Goal: Information Seeking & Learning: Find specific fact

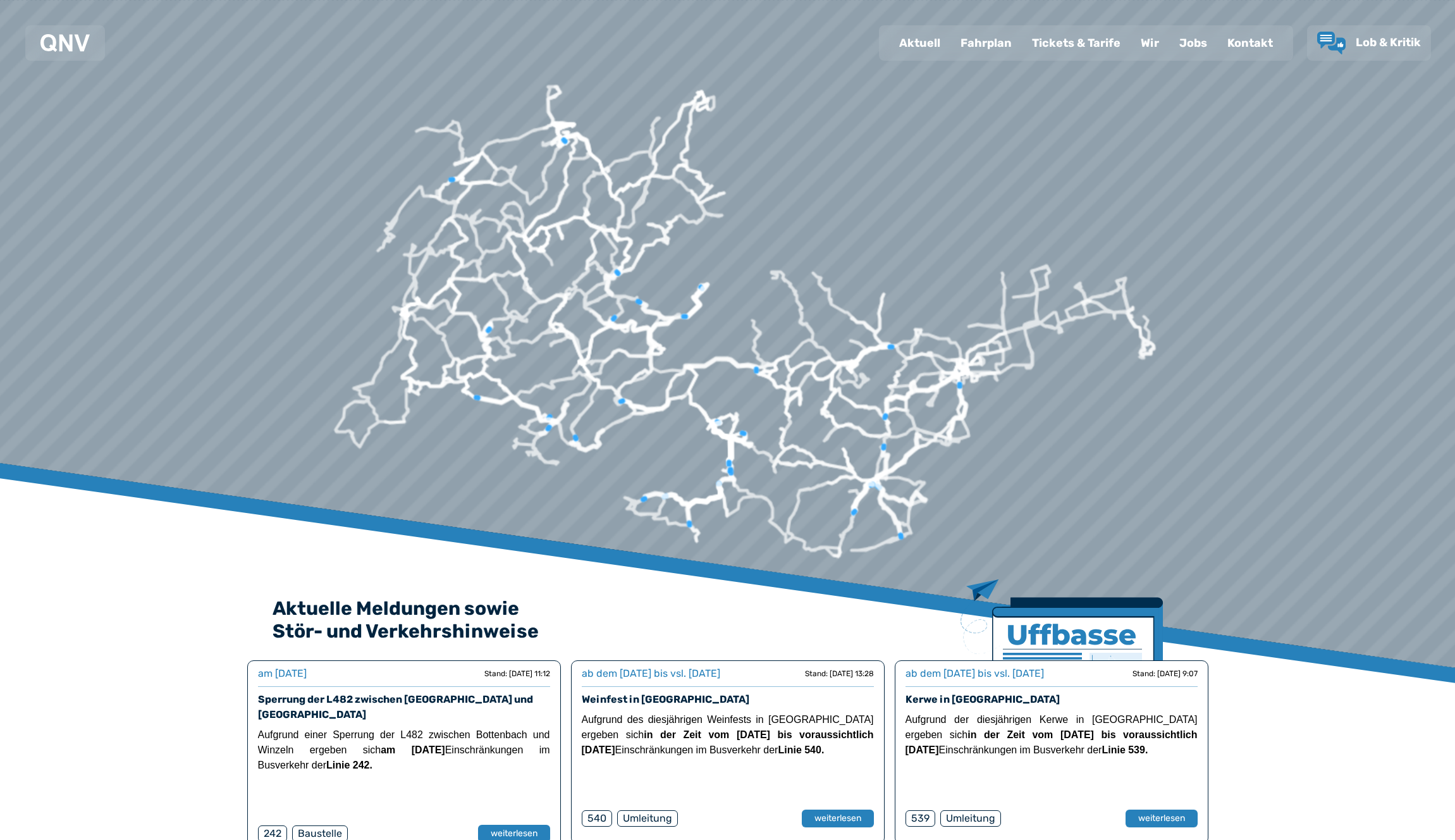
scroll to position [16, 0]
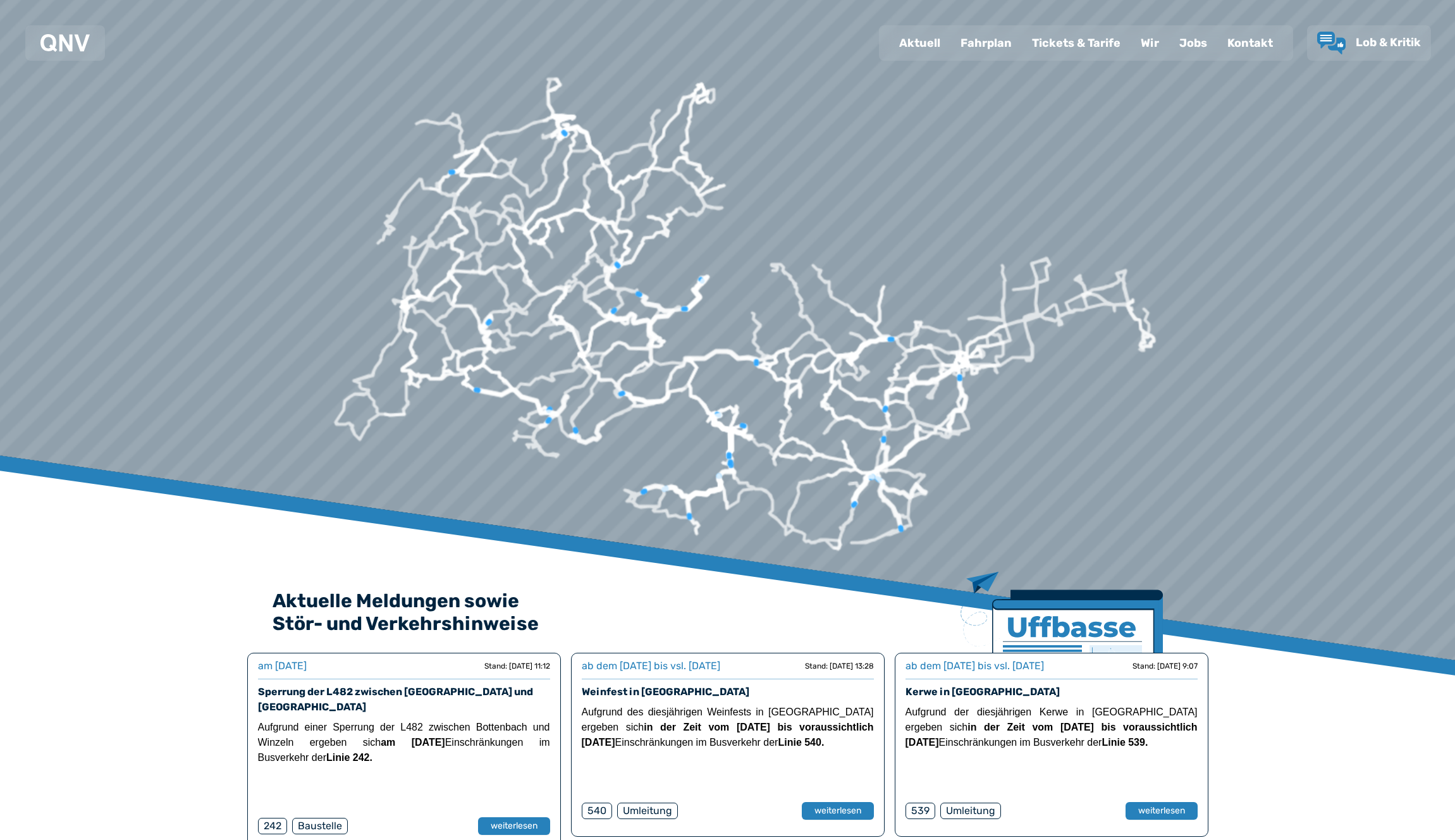
click at [947, 364] on div at bounding box center [734, 89] width 2811 height 1799
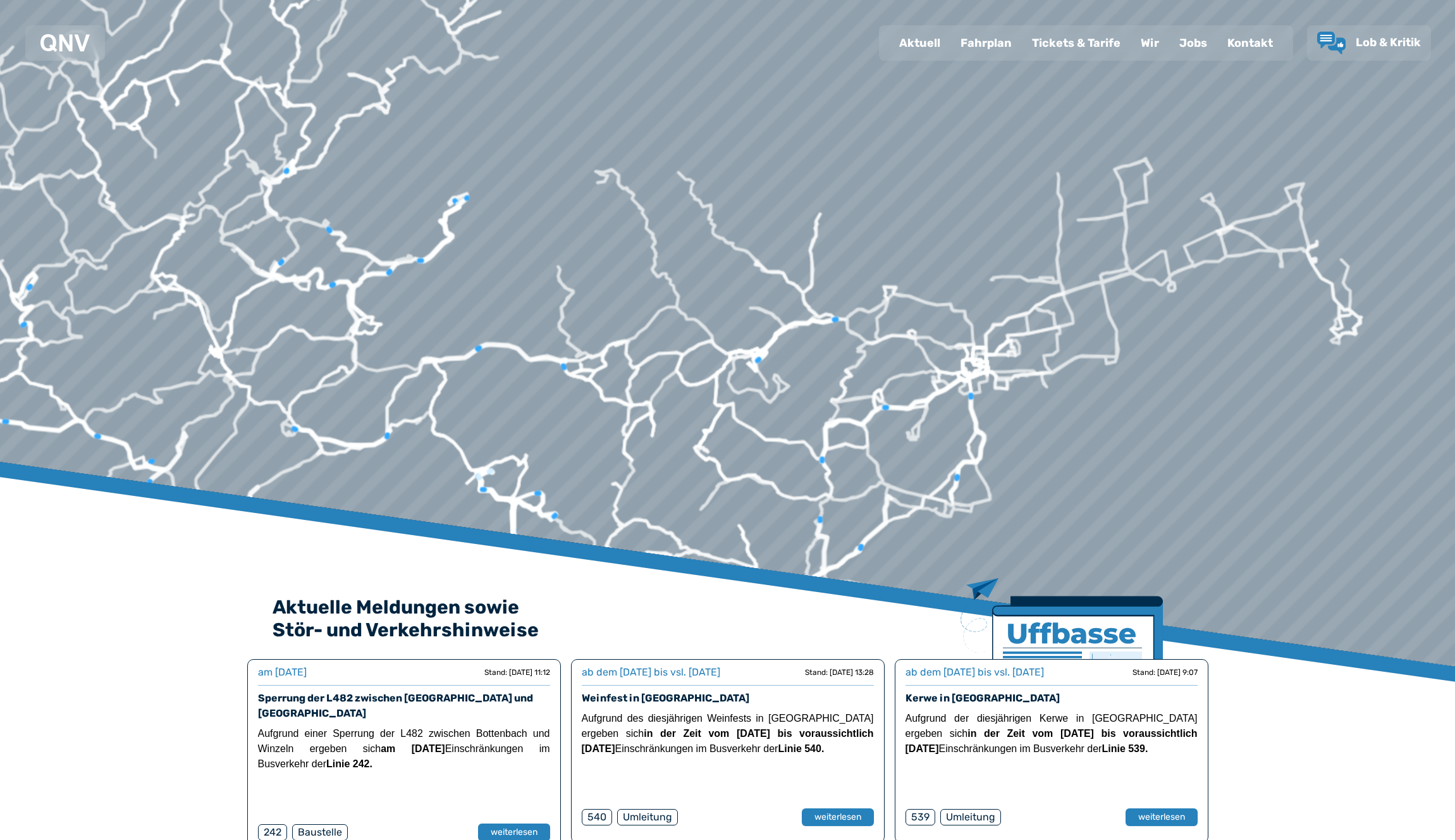
scroll to position [0, 0]
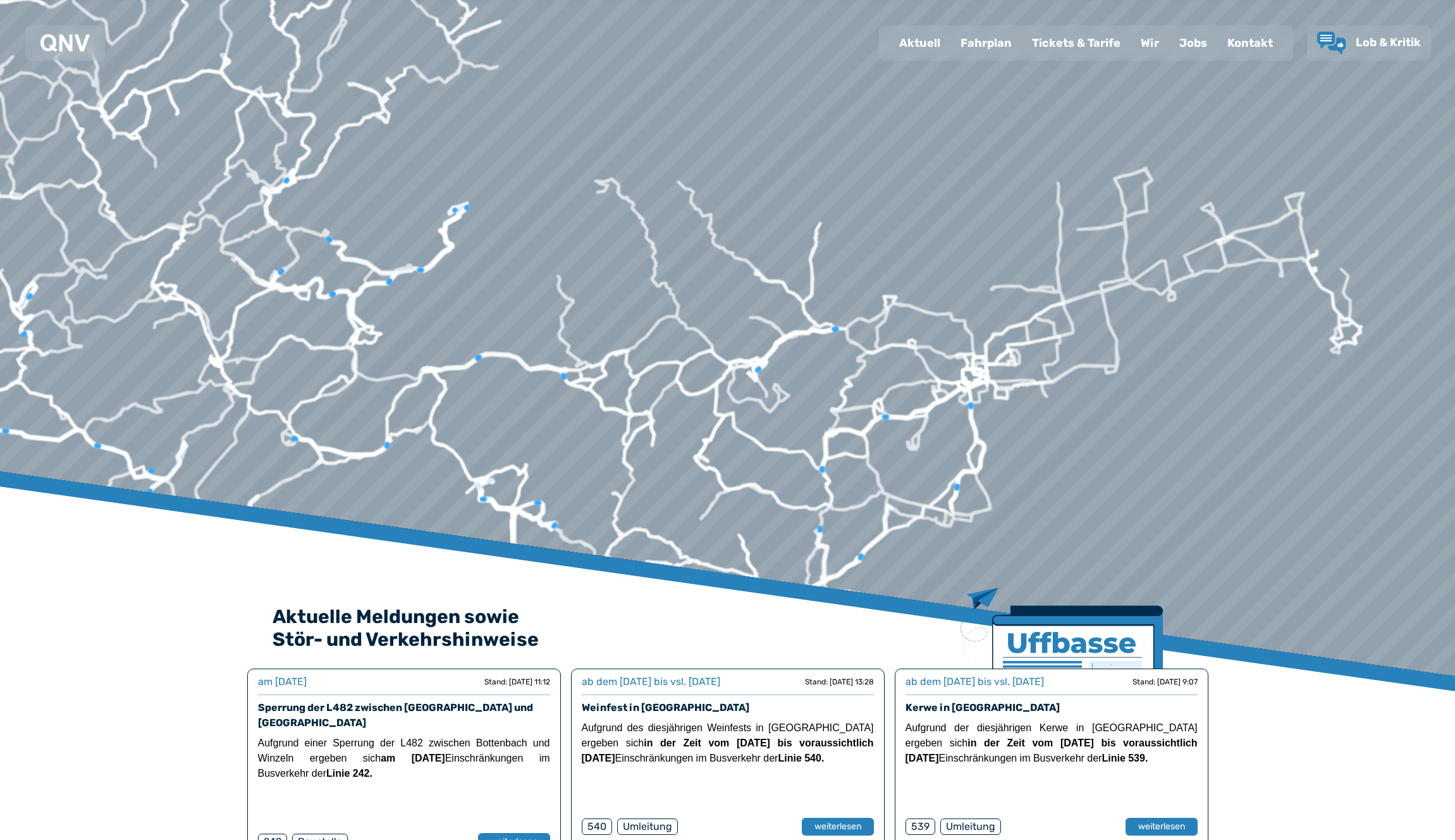
click at [76, 46] on img at bounding box center [64, 43] width 49 height 18
click at [65, 37] on img at bounding box center [64, 43] width 49 height 18
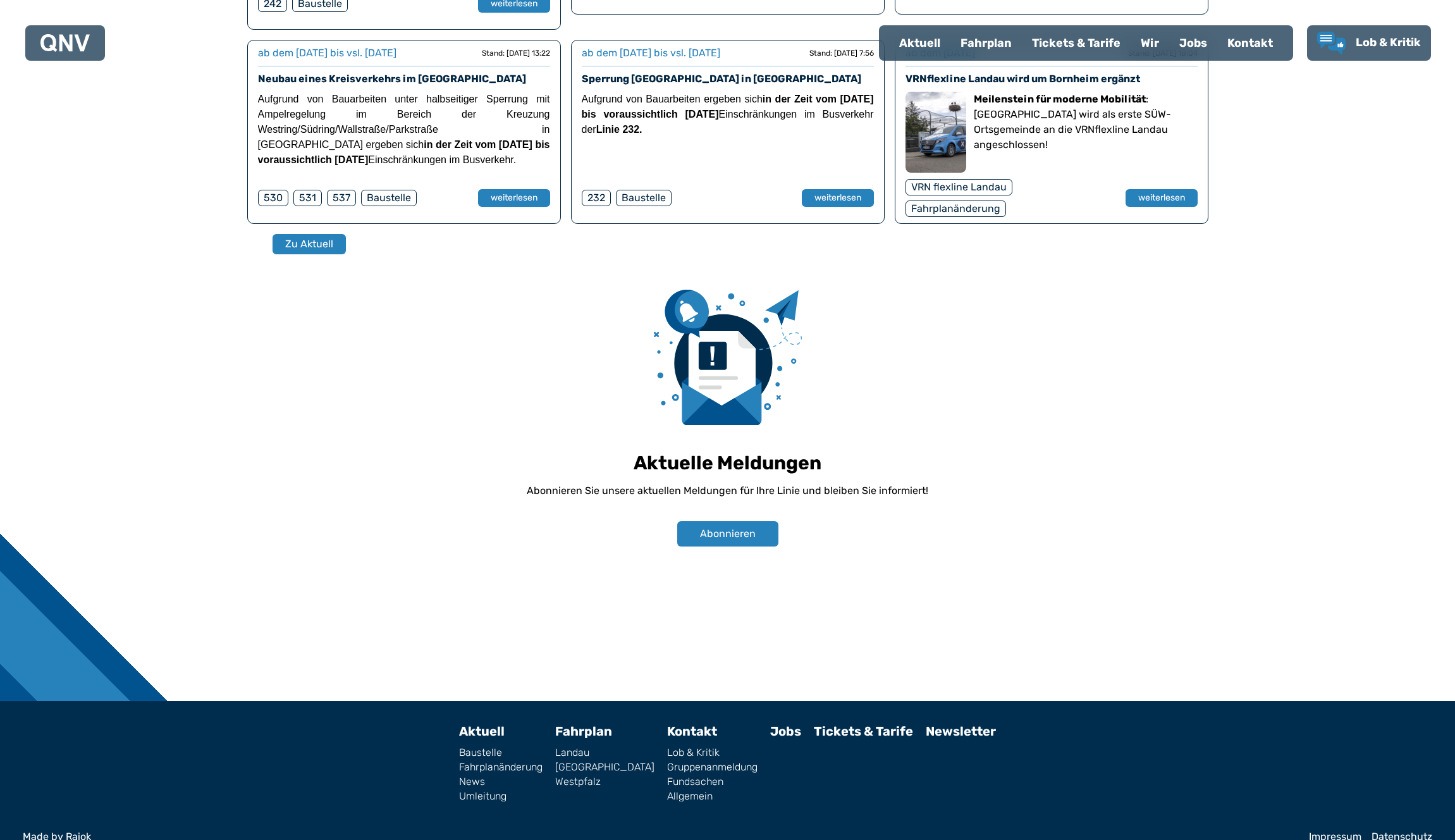
scroll to position [841, 0]
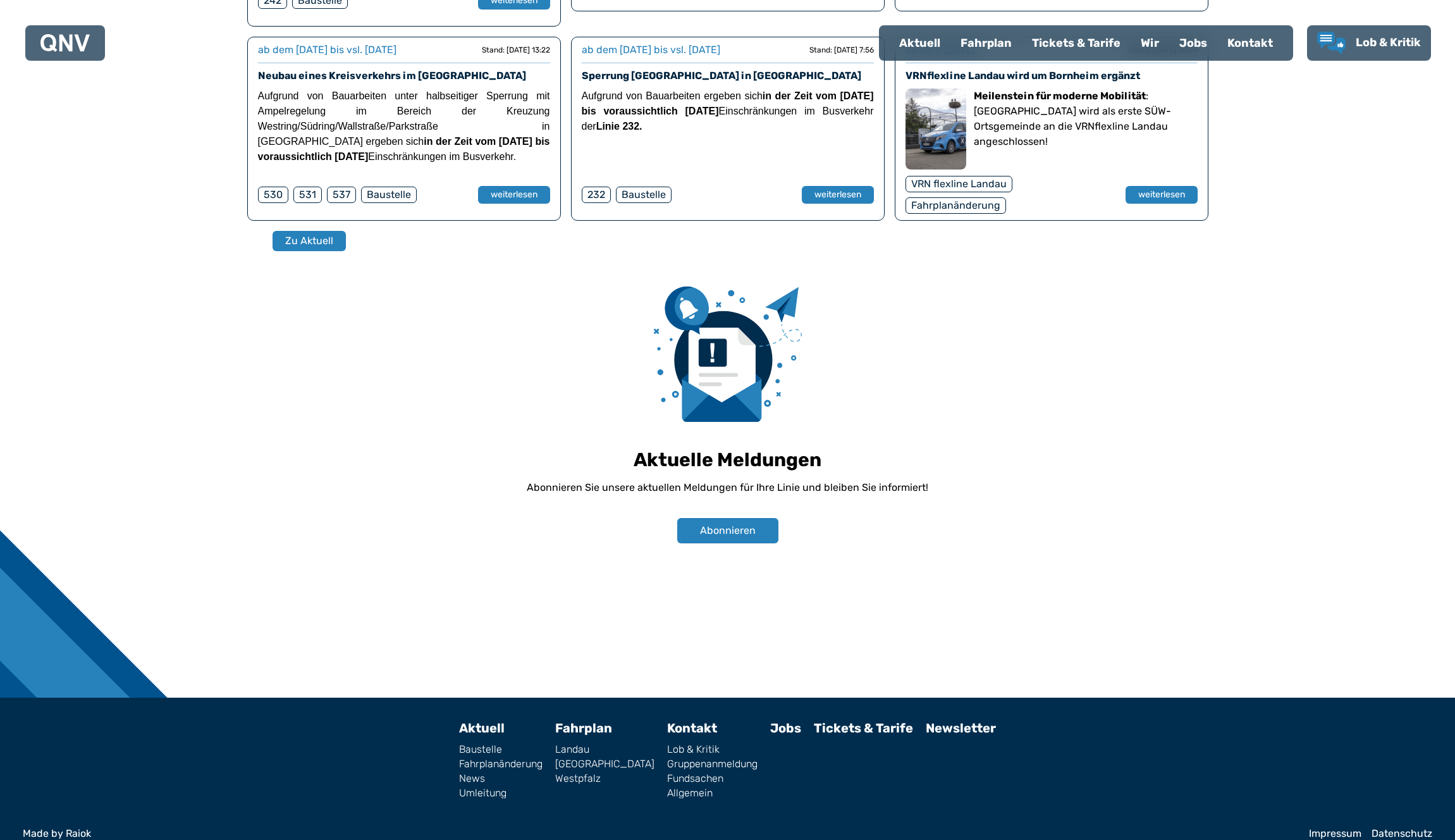
click at [594, 744] on link "Landau" at bounding box center [605, 749] width 99 height 10
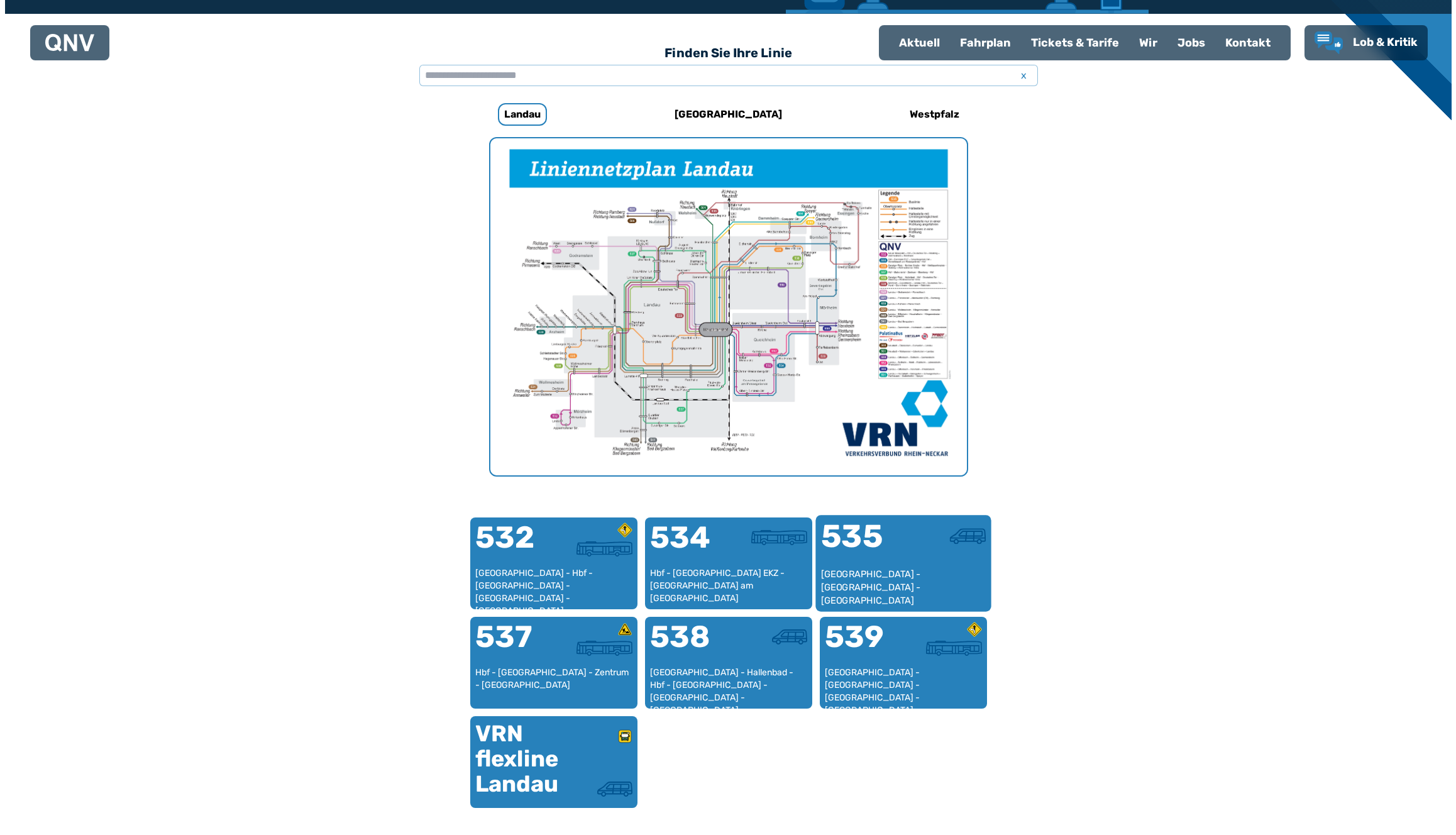
scroll to position [387, 0]
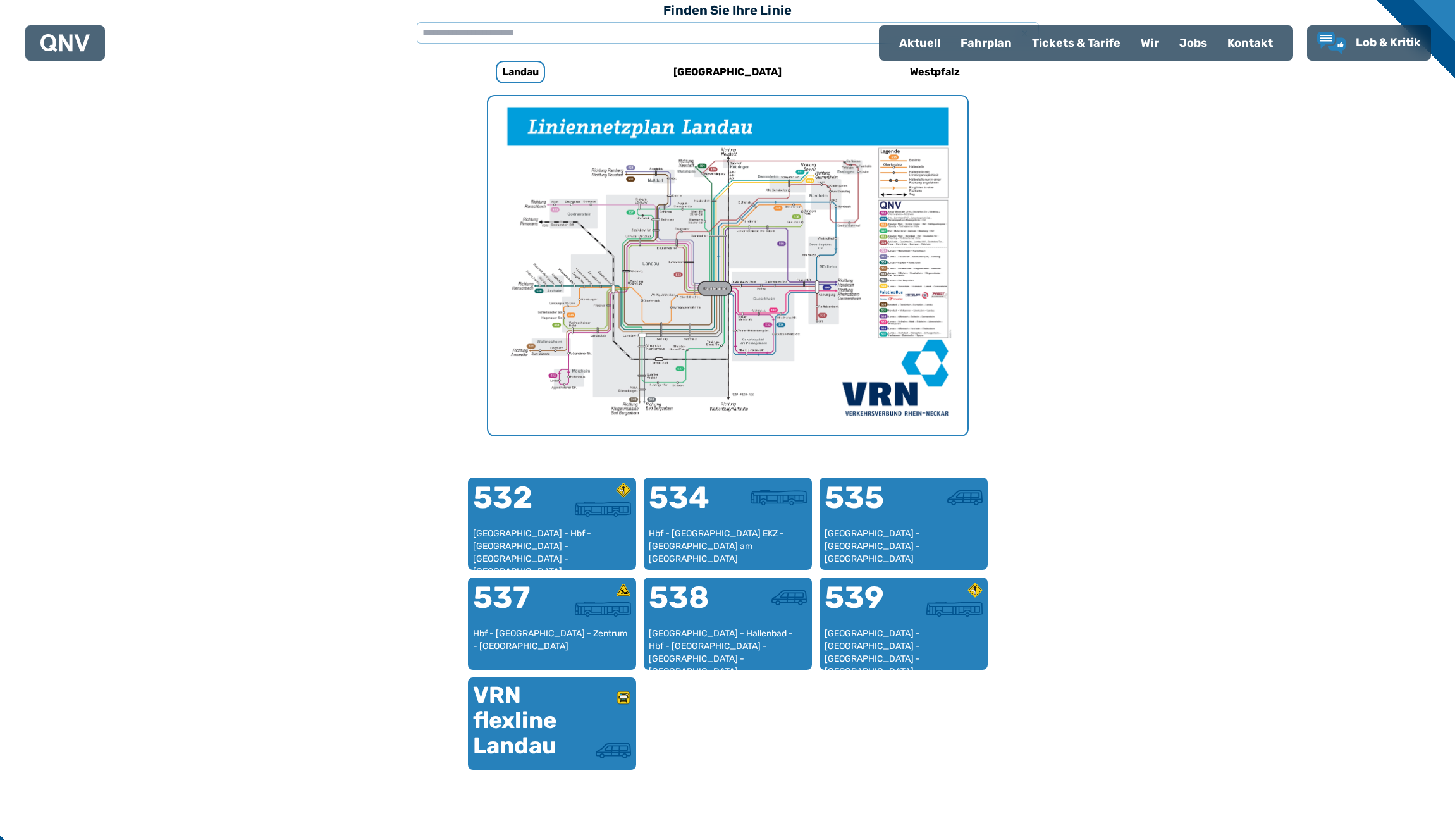
click at [761, 329] on img "1 von 1" at bounding box center [727, 265] width 479 height 339
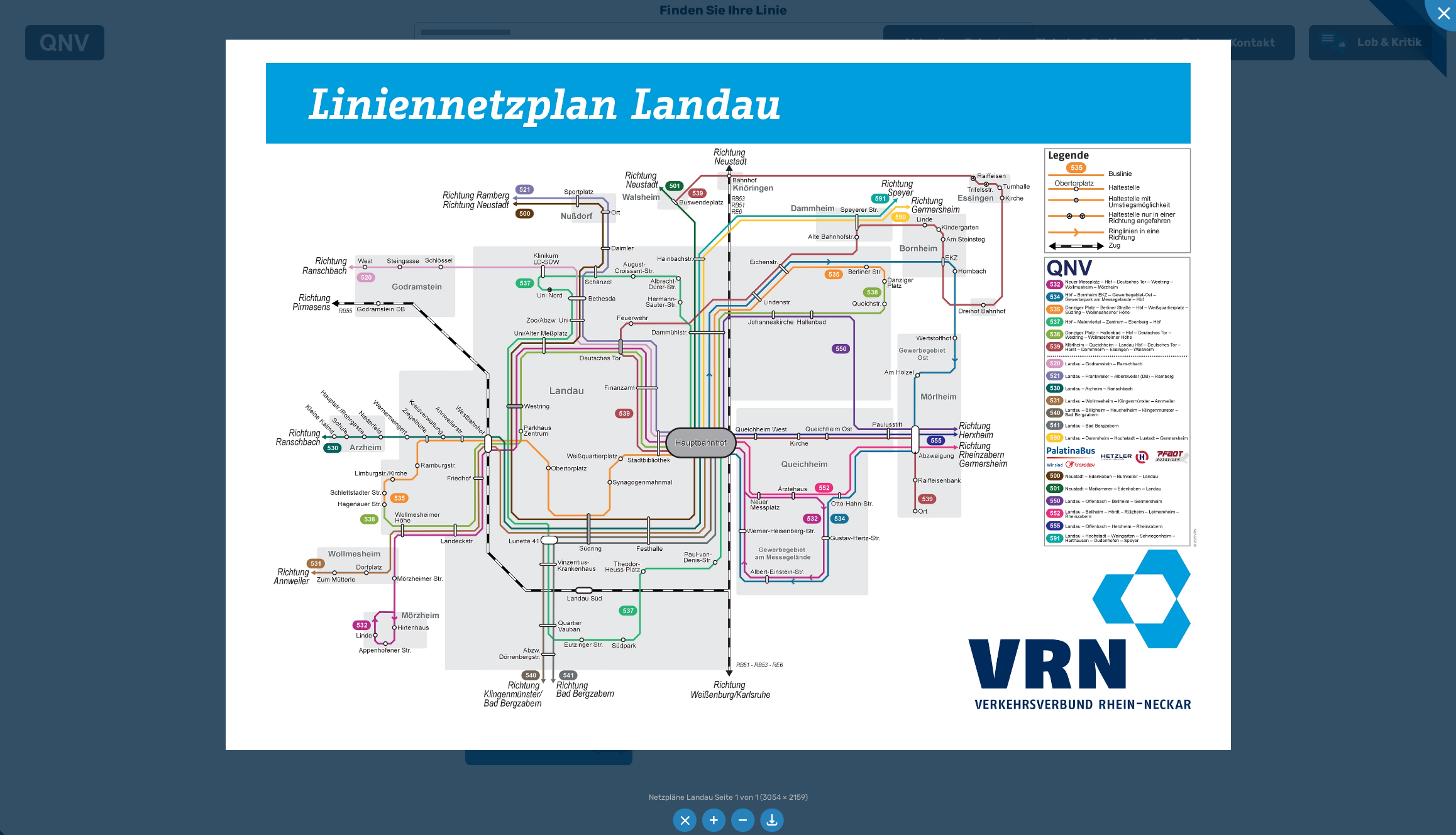
click at [878, 808] on div at bounding box center [728, 418] width 1456 height 835
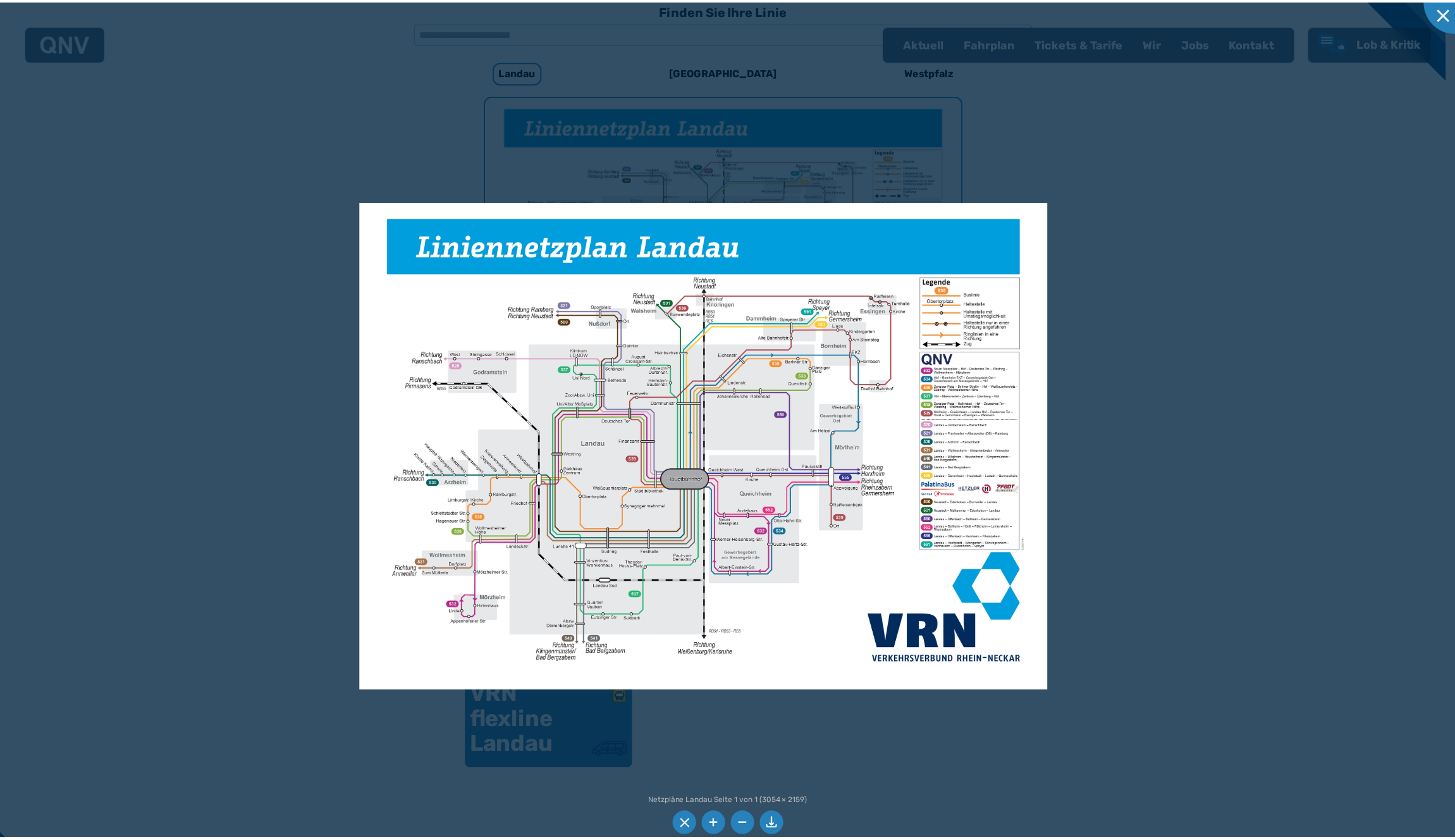
scroll to position [841, 0]
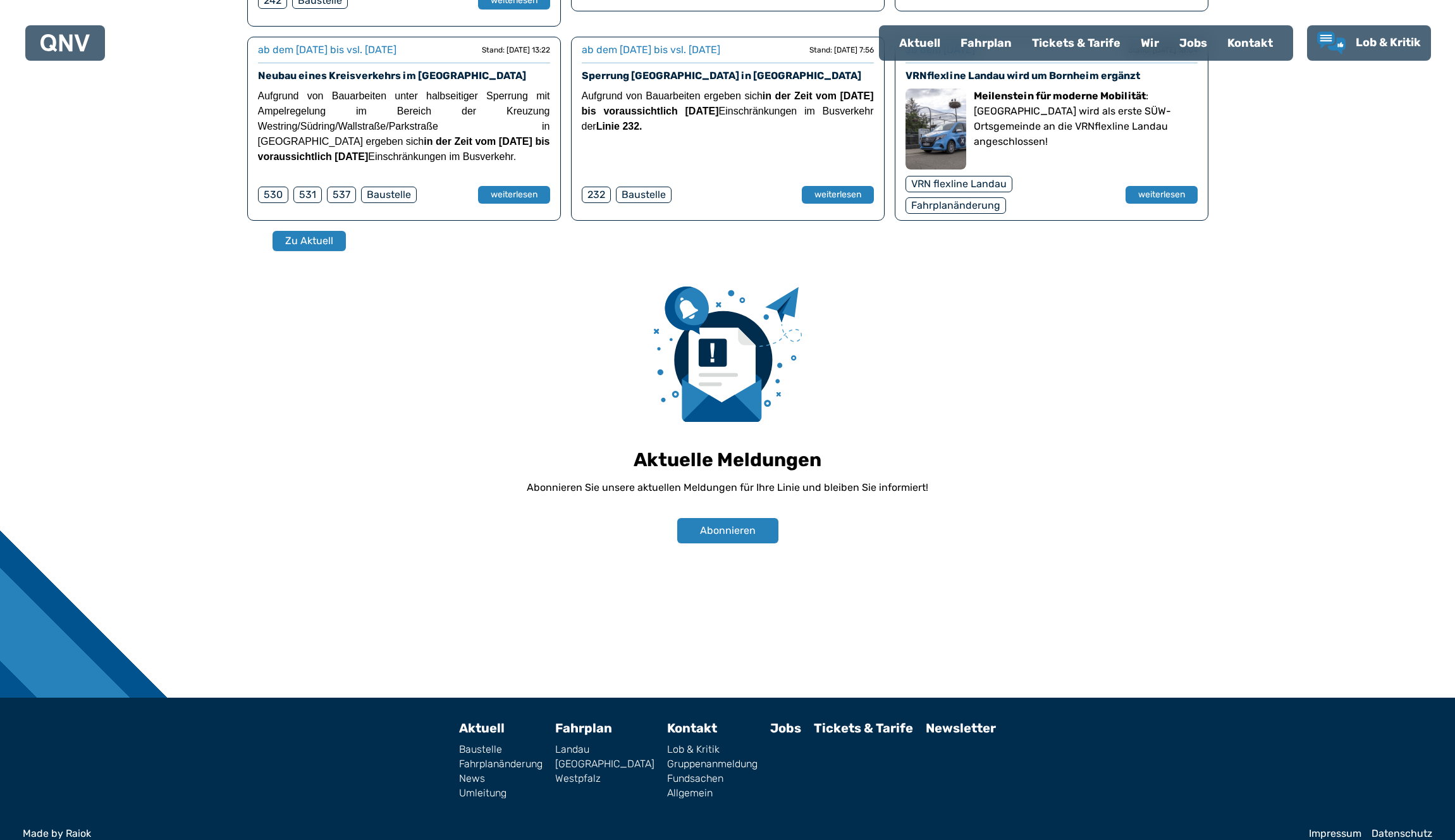
click at [595, 744] on link "Landau" at bounding box center [605, 749] width 99 height 10
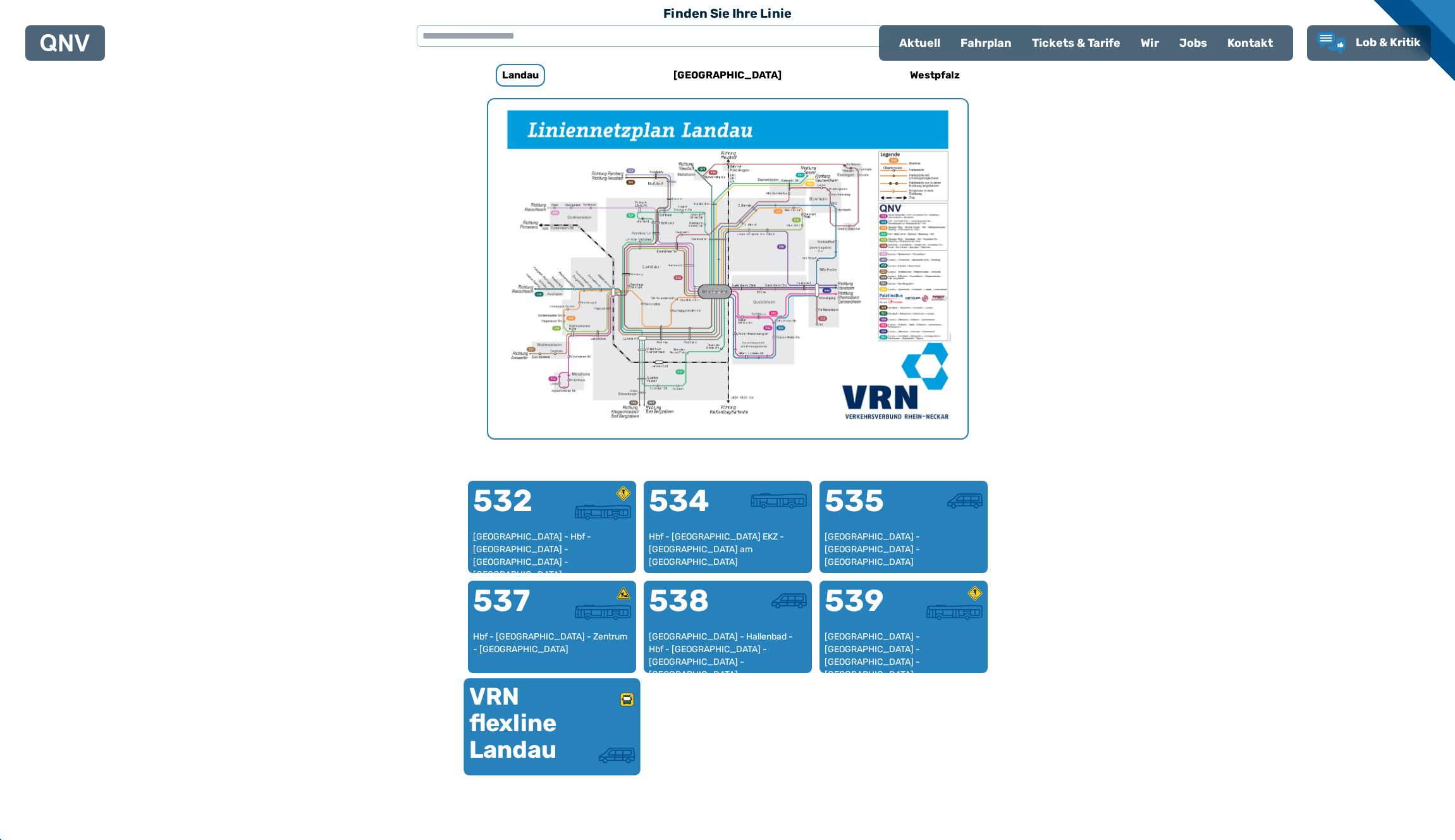
scroll to position [389, 0]
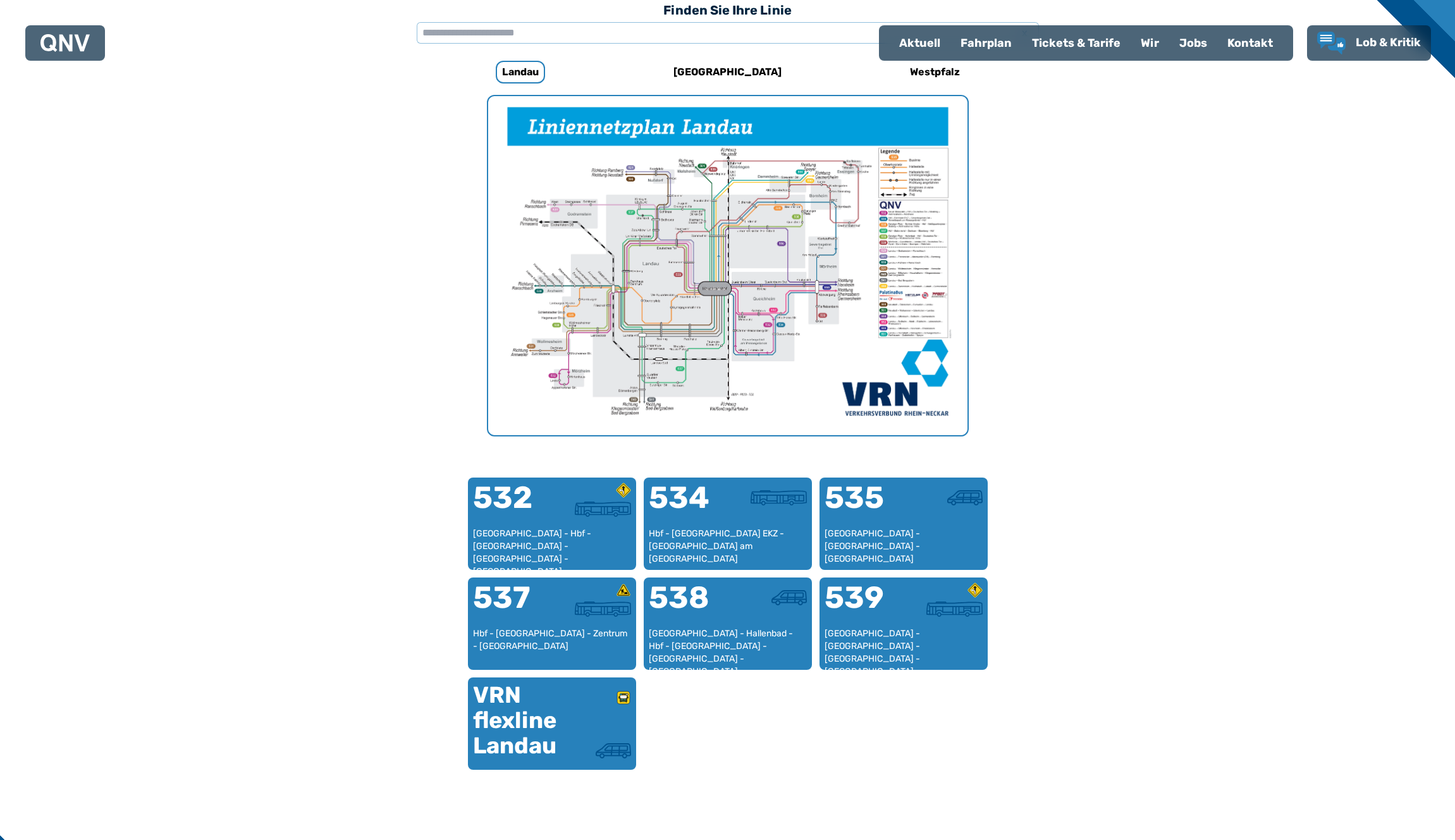
click at [994, 47] on div "Fahrplan" at bounding box center [986, 42] width 72 height 33
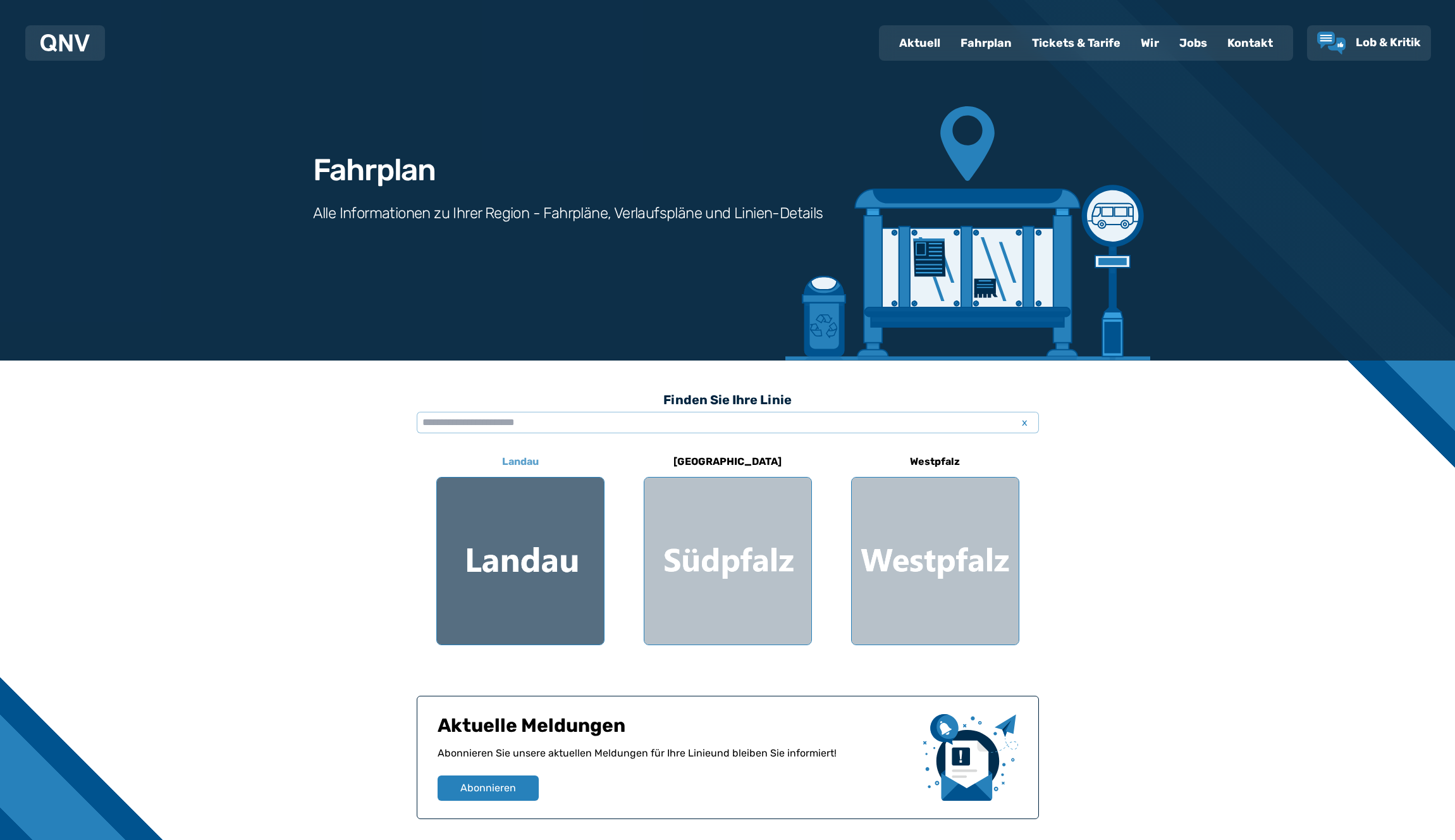
click at [526, 567] on div at bounding box center [520, 560] width 167 height 167
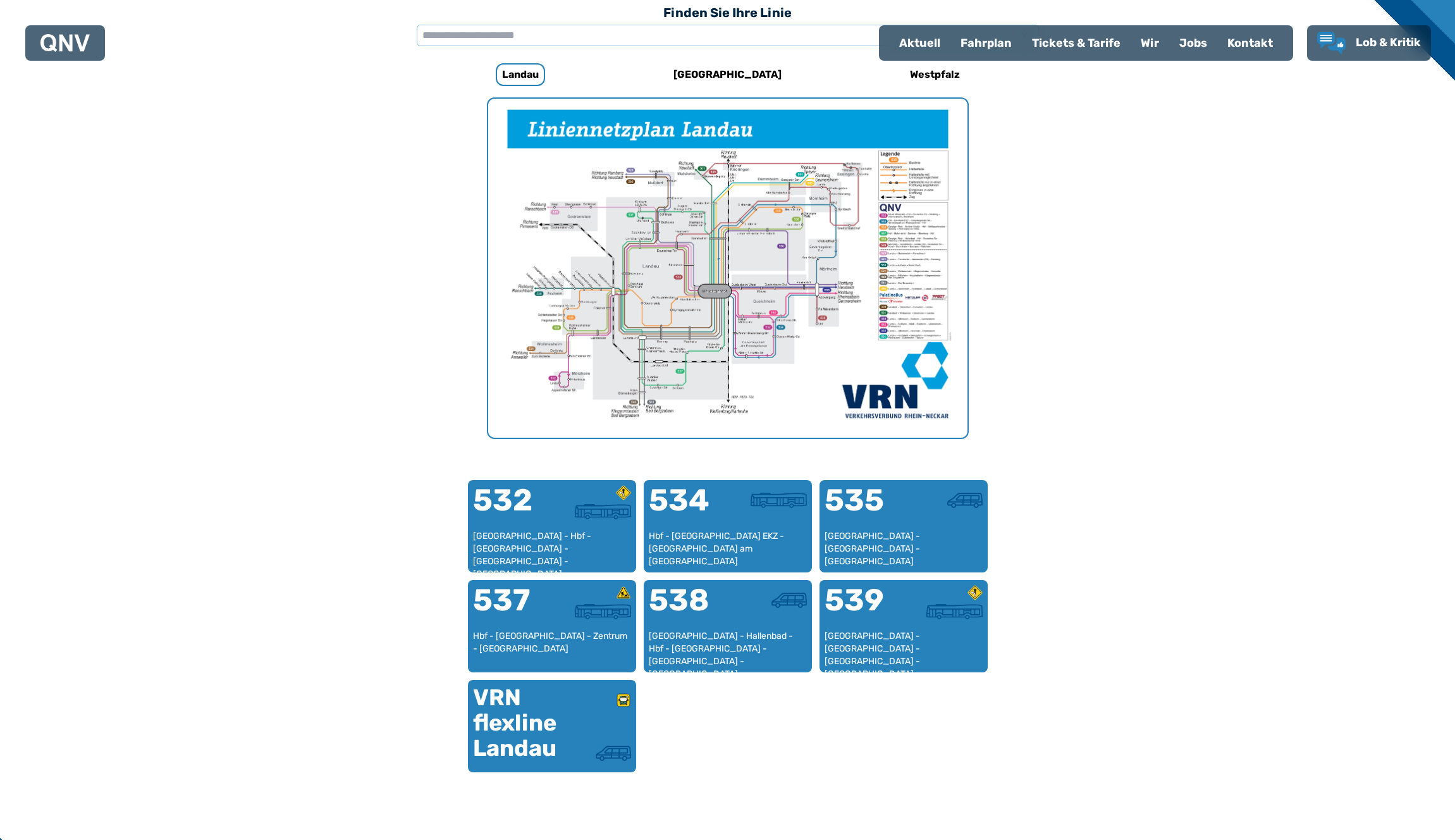
scroll to position [389, 0]
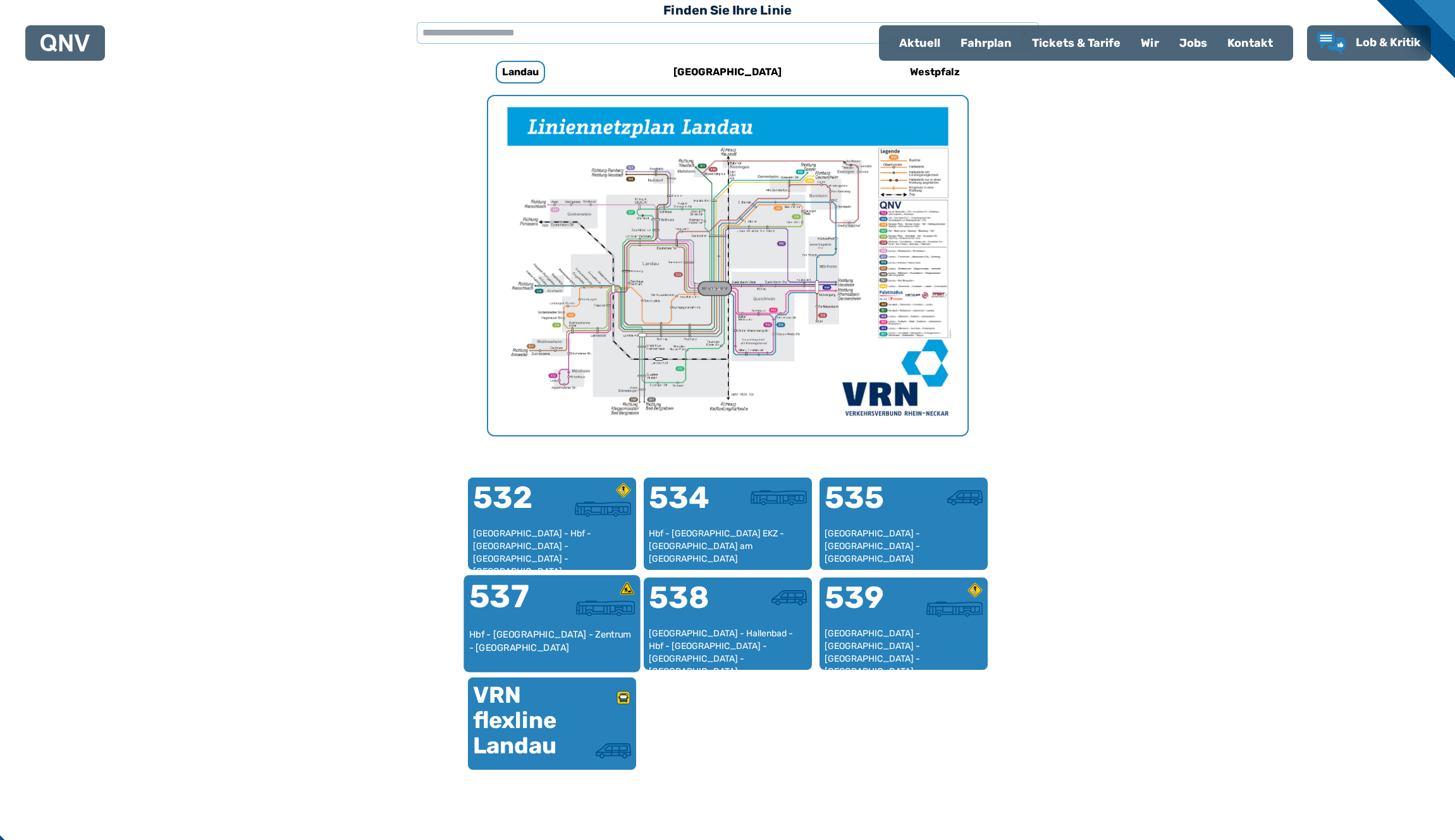
click at [511, 630] on div "Hbf - [GEOGRAPHIC_DATA] - Zentrum - [GEOGRAPHIC_DATA]" at bounding box center [552, 647] width 166 height 38
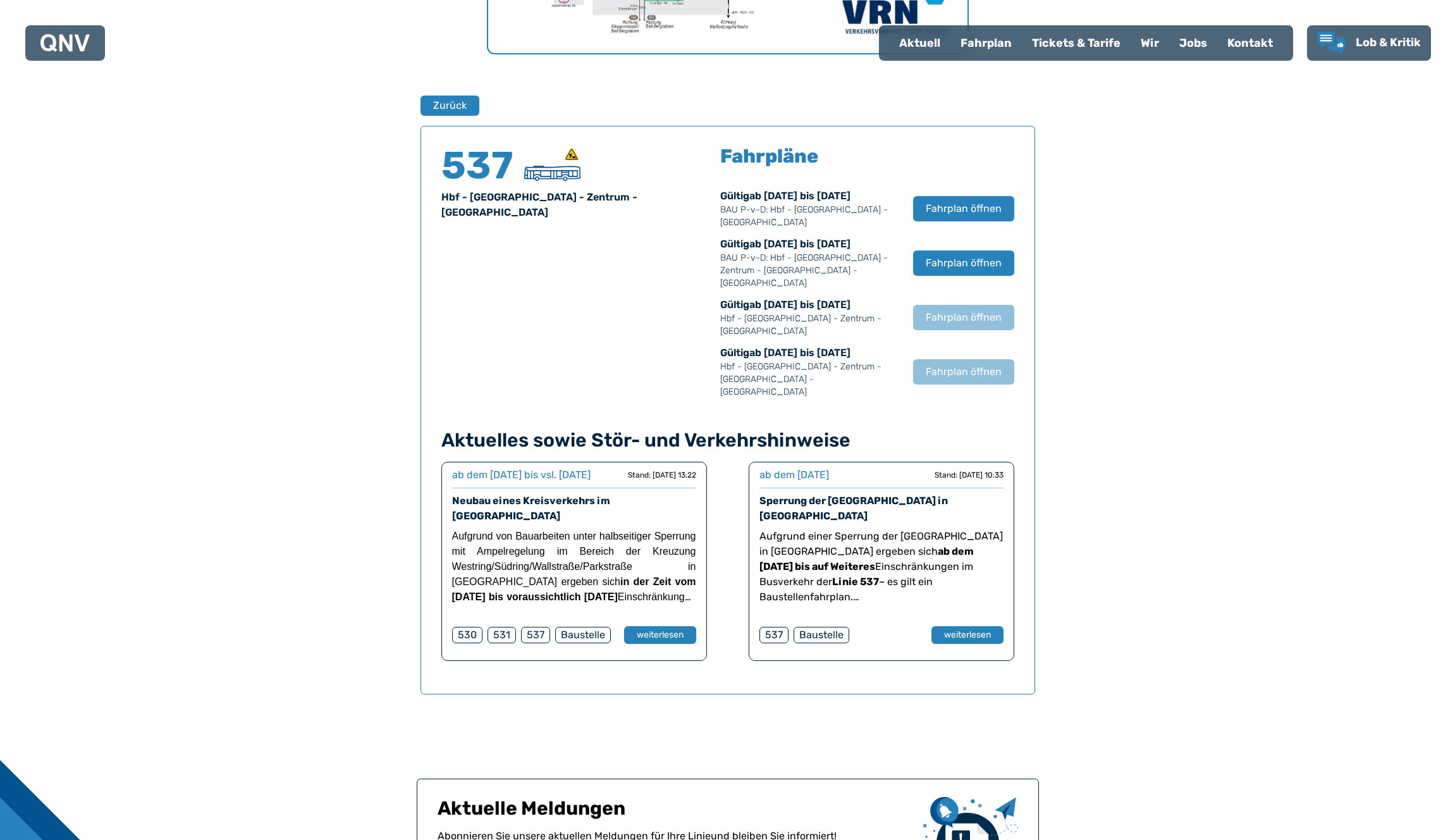
scroll to position [833, 0]
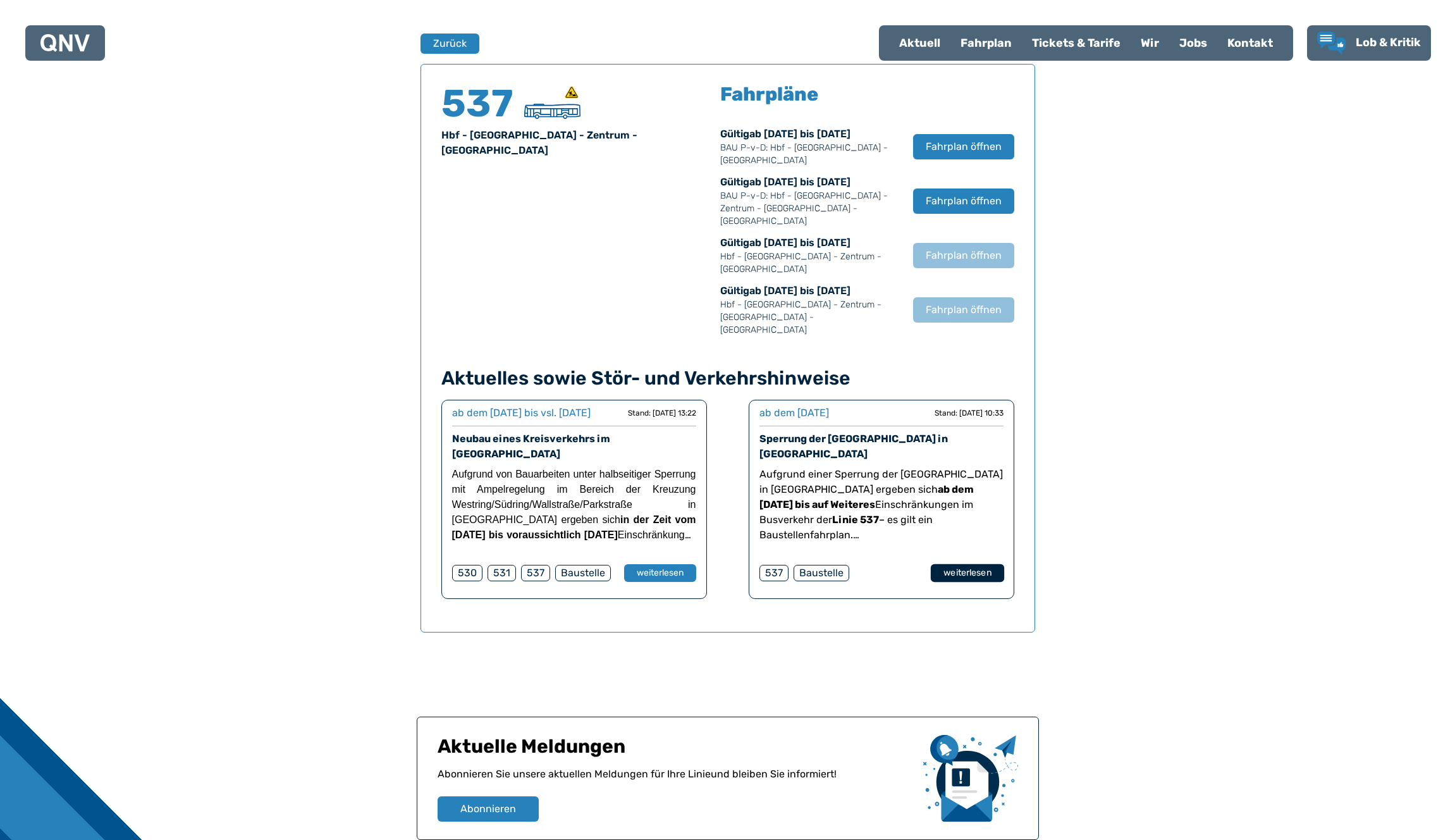
click at [965, 564] on button "weiterlesen" at bounding box center [966, 573] width 74 height 19
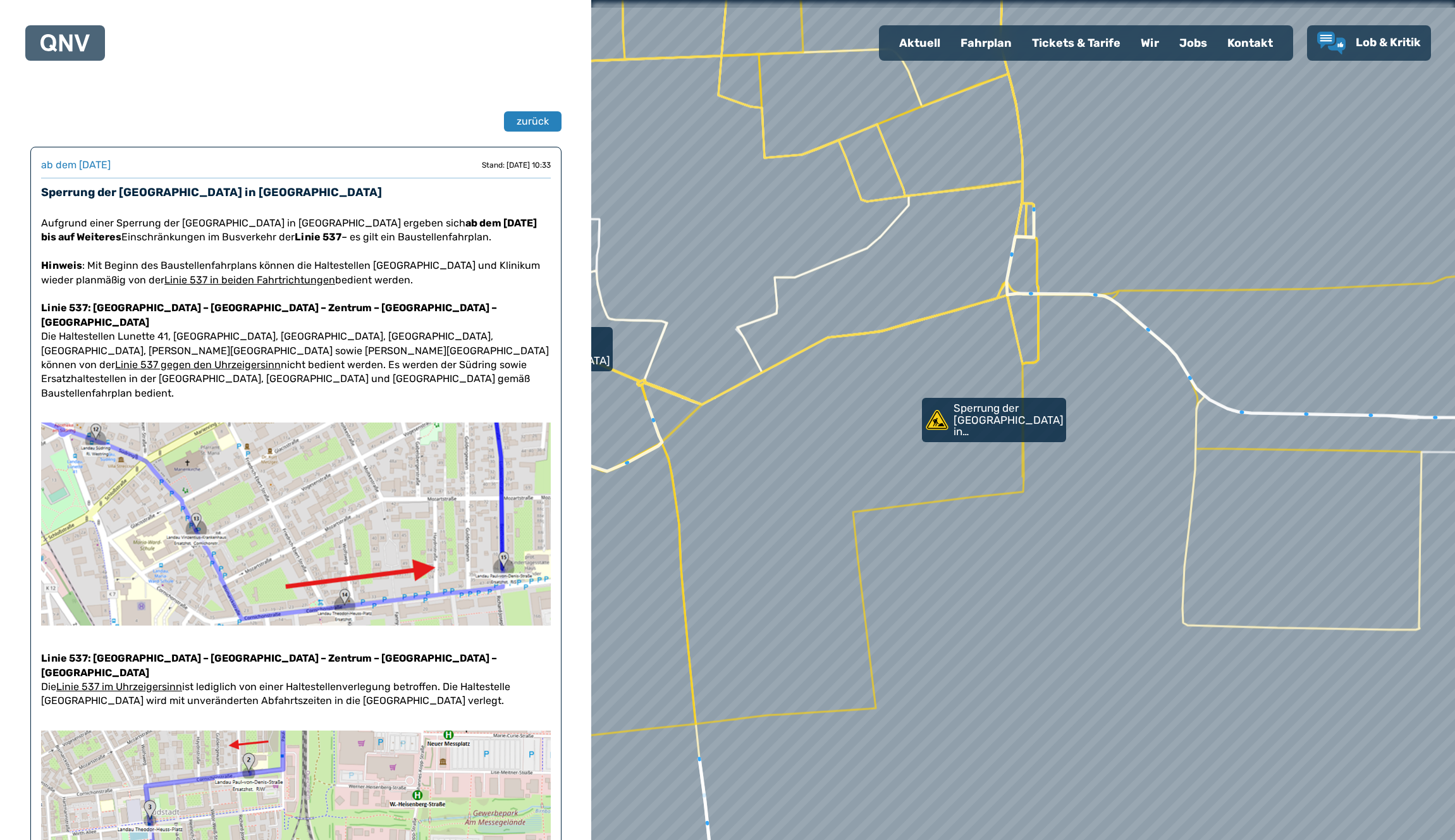
scroll to position [3, 0]
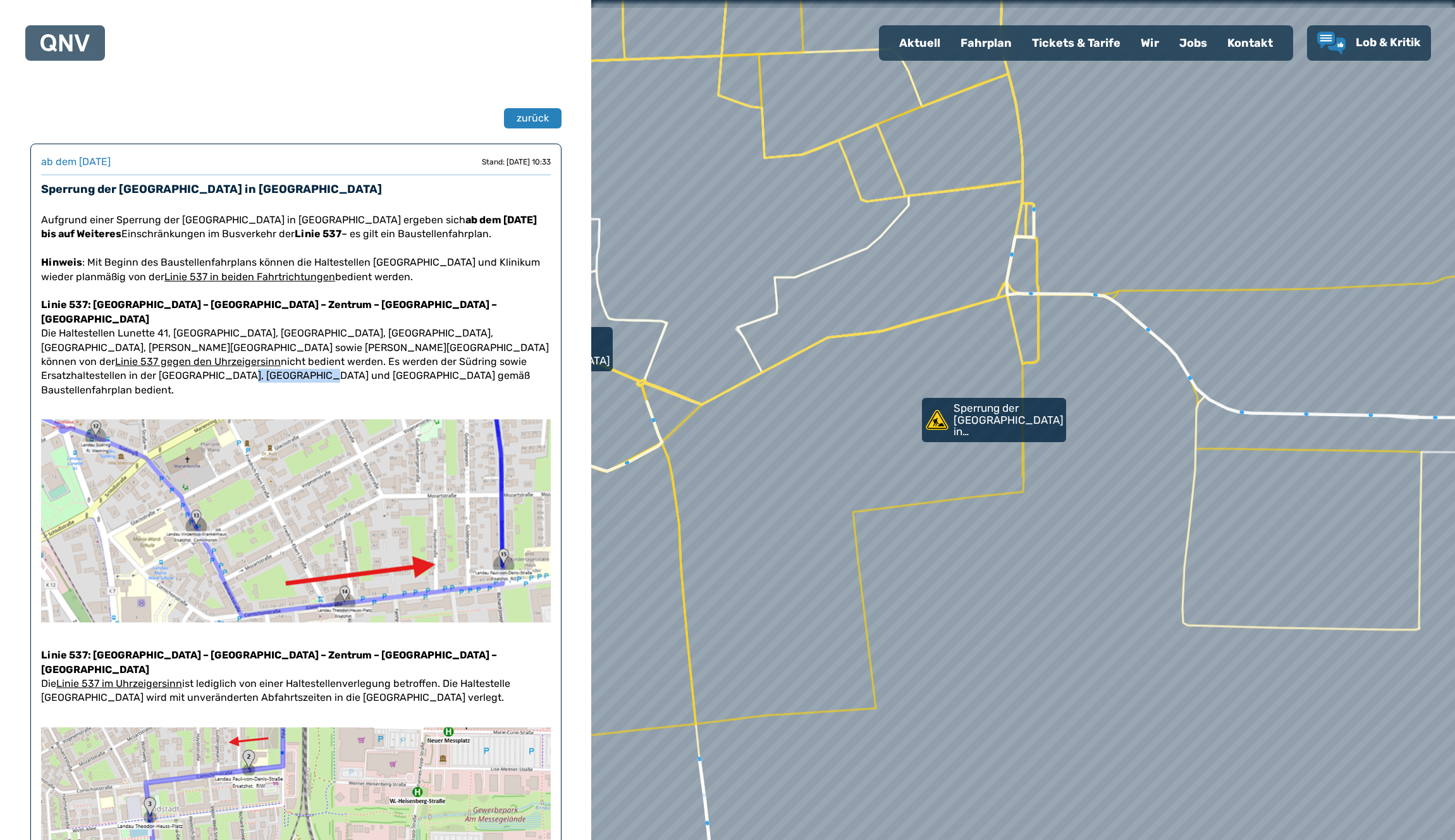
drag, startPoint x: 416, startPoint y: 345, endPoint x: 494, endPoint y: 352, distance: 78.3
click at [494, 352] on p "Linie 537: [GEOGRAPHIC_DATA] – [GEOGRAPHIC_DATA] – Zentrum – Südpark – Hbf Die …" at bounding box center [296, 340] width 510 height 113
copy p "[GEOGRAPHIC_DATA]"
